Goal: Navigation & Orientation: Find specific page/section

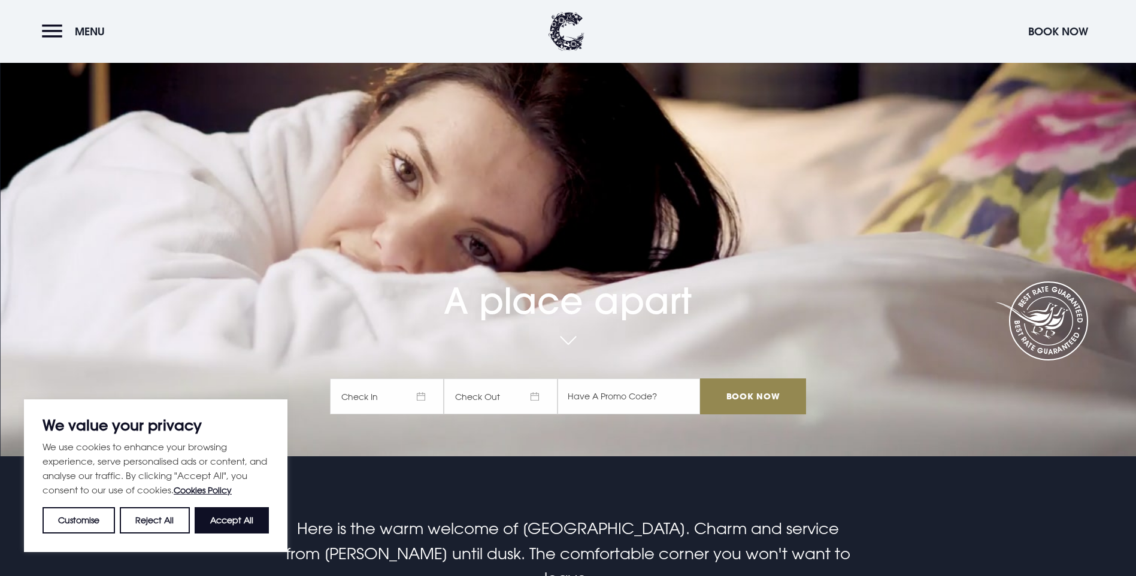
click at [426, 378] on span "Check In" at bounding box center [387, 396] width 114 height 36
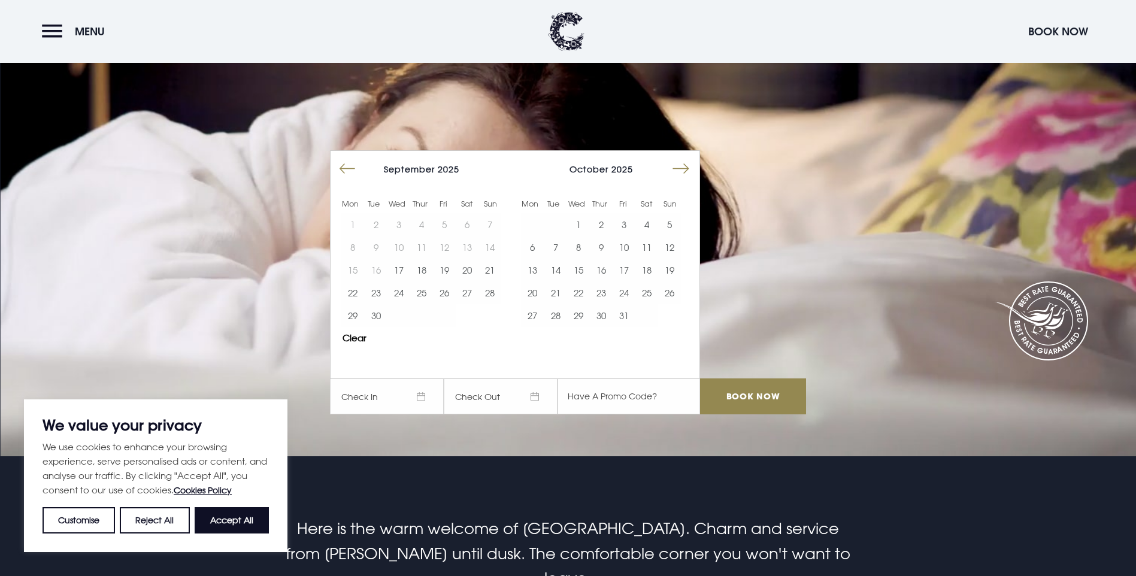
click at [241, 238] on video "Your browser does not support the video tag." at bounding box center [568, 167] width 1136 height 635
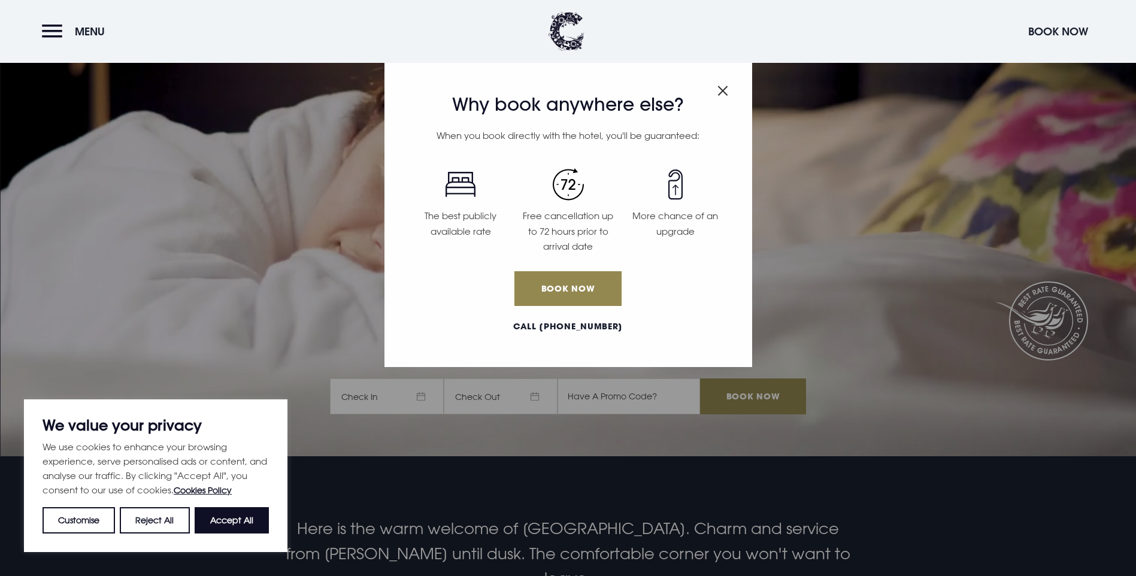
click at [722, 91] on img "Close modal" at bounding box center [722, 91] width 11 height 10
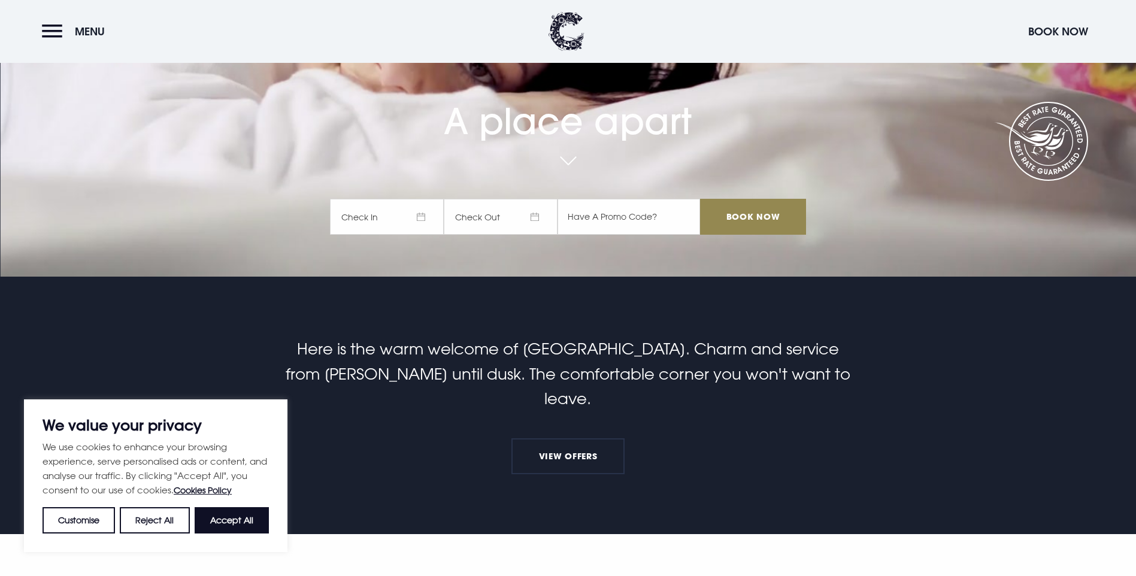
click at [212, 521] on button "Accept All" at bounding box center [232, 520] width 74 height 26
checkbox input "true"
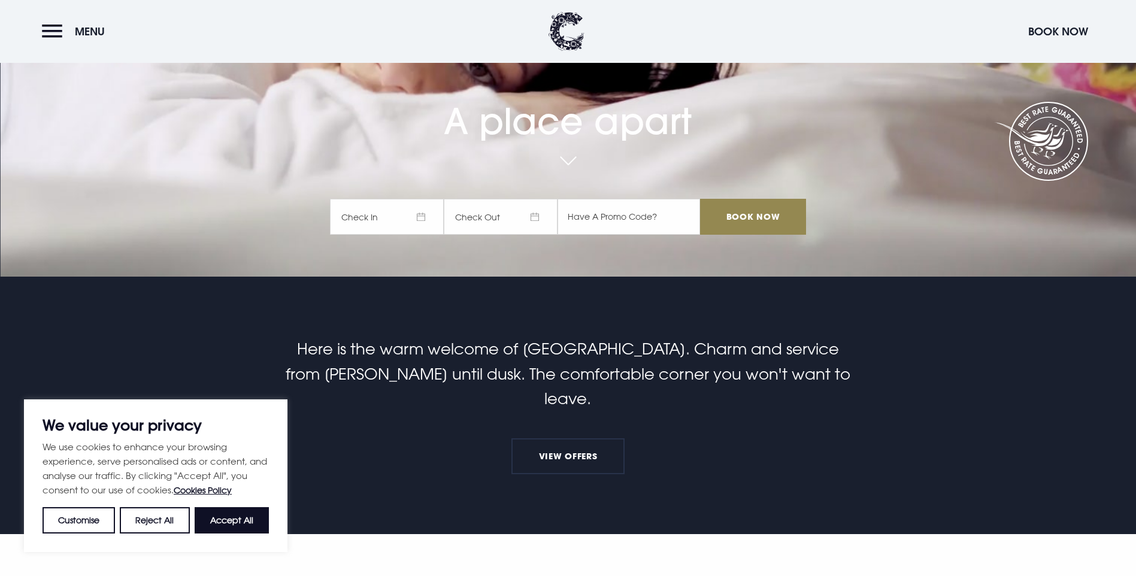
checkbox input "true"
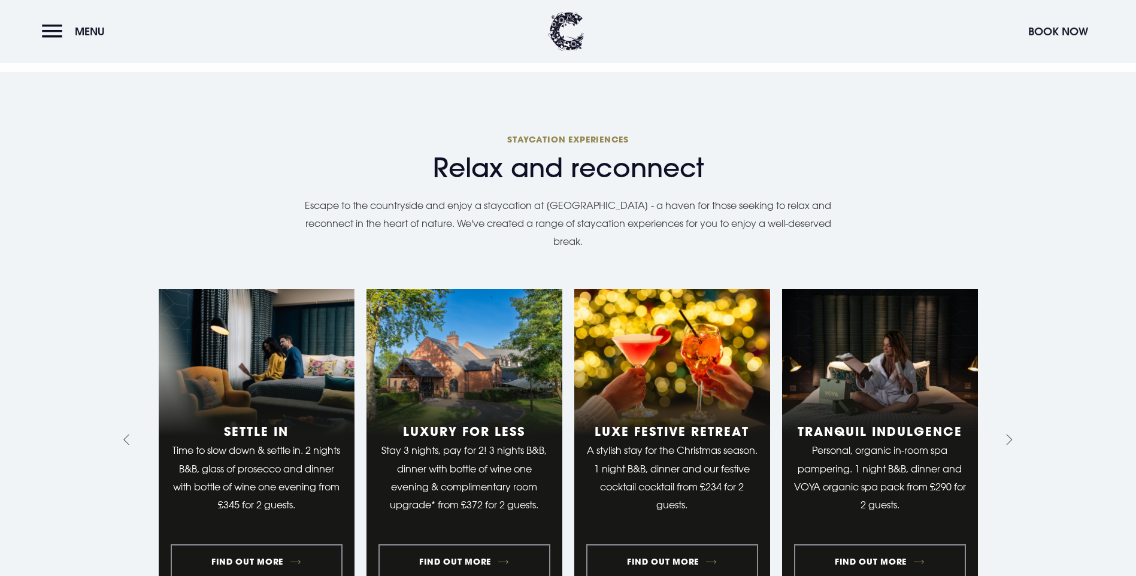
scroll to position [1198, 0]
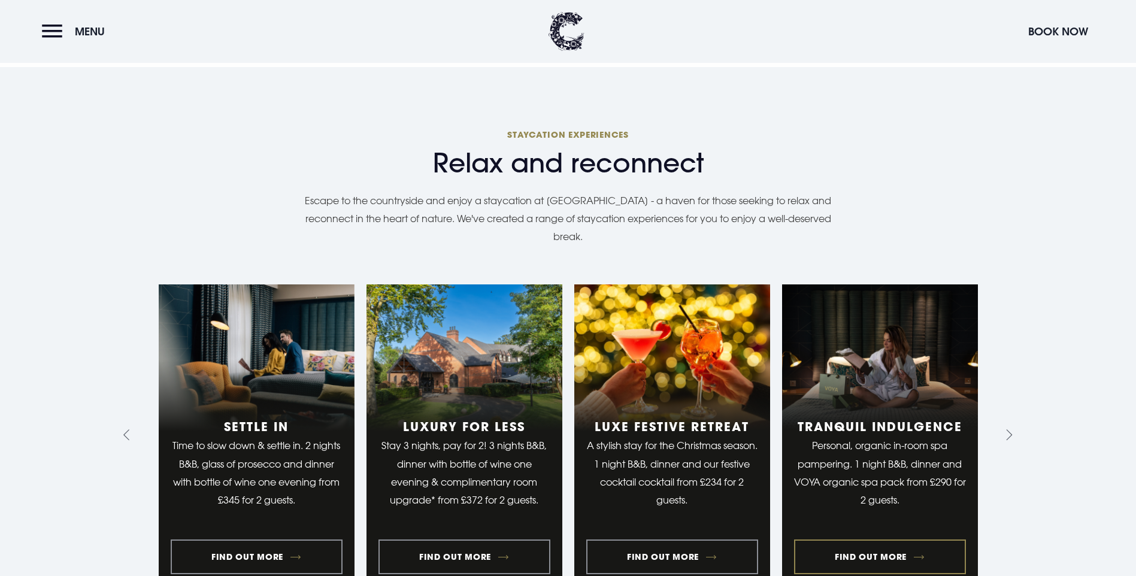
click at [870, 432] on link "4 of 9" at bounding box center [880, 435] width 196 height 302
click at [881, 440] on link "4 of 9" at bounding box center [880, 435] width 196 height 302
